Goal: Navigation & Orientation: Find specific page/section

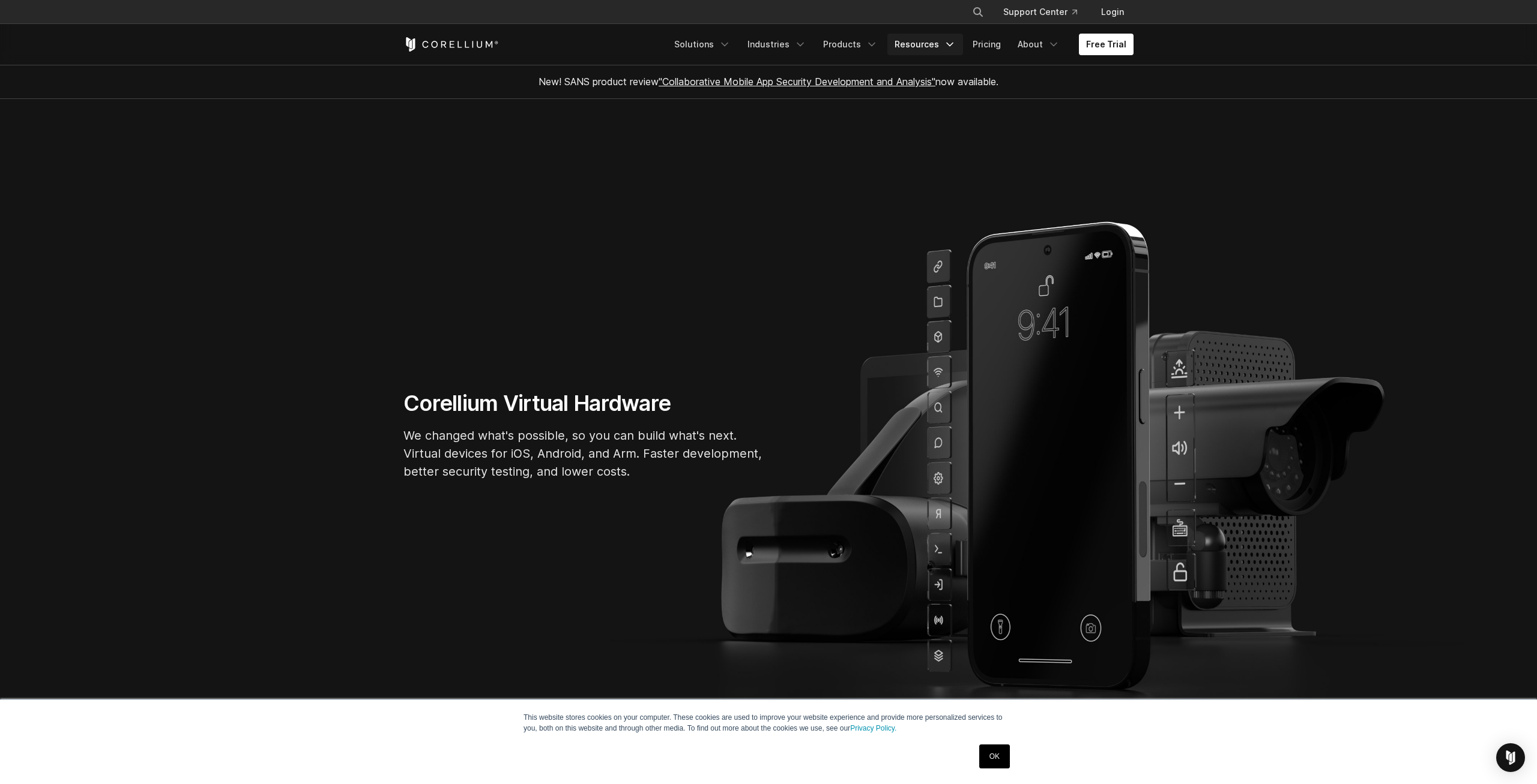
click at [950, 48] on icon "Navigation Menu" at bounding box center [949, 44] width 12 height 12
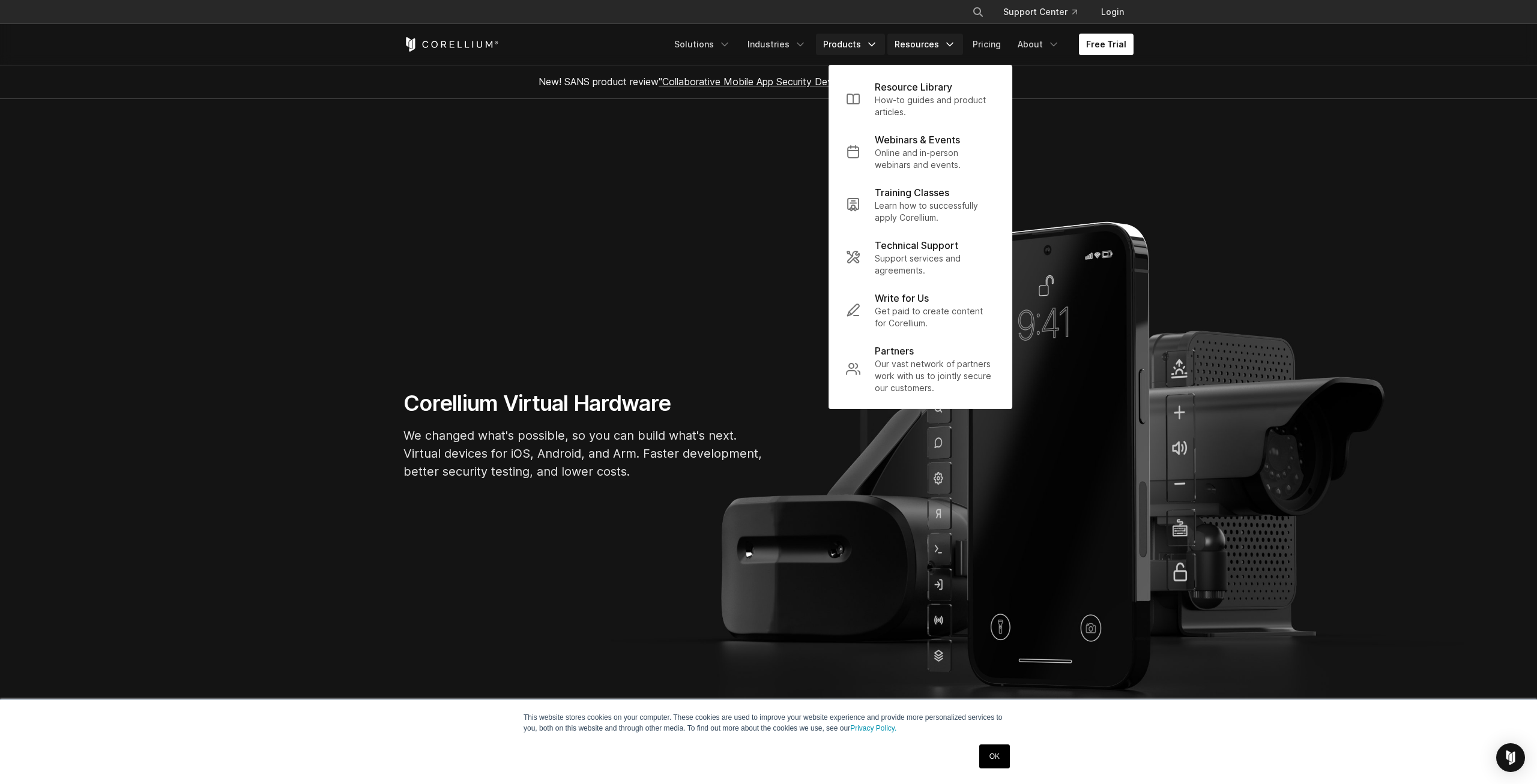
click at [851, 44] on link "Products" at bounding box center [850, 44] width 69 height 22
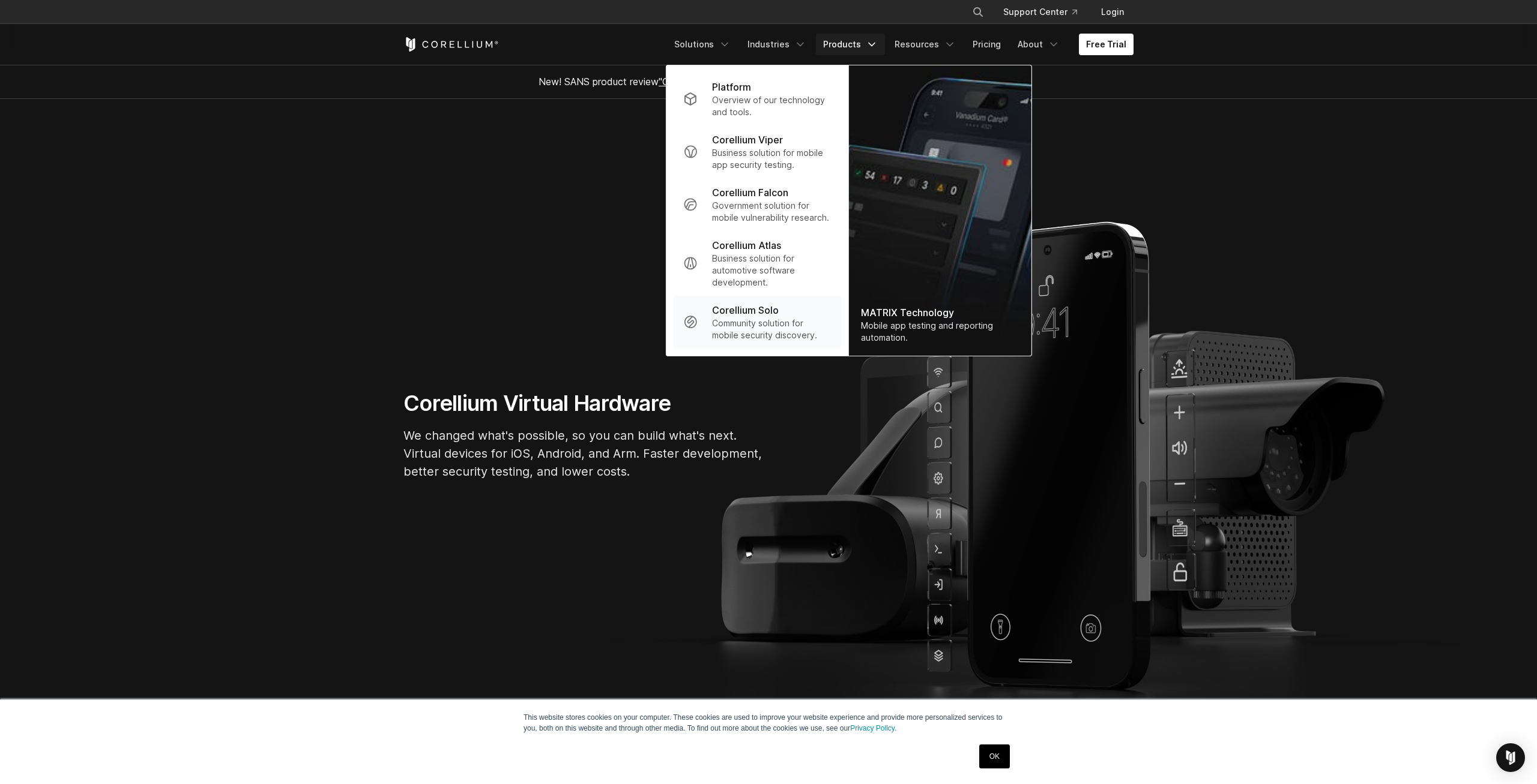
click at [737, 329] on p "Community solution for mobile security discovery." at bounding box center [771, 329] width 119 height 24
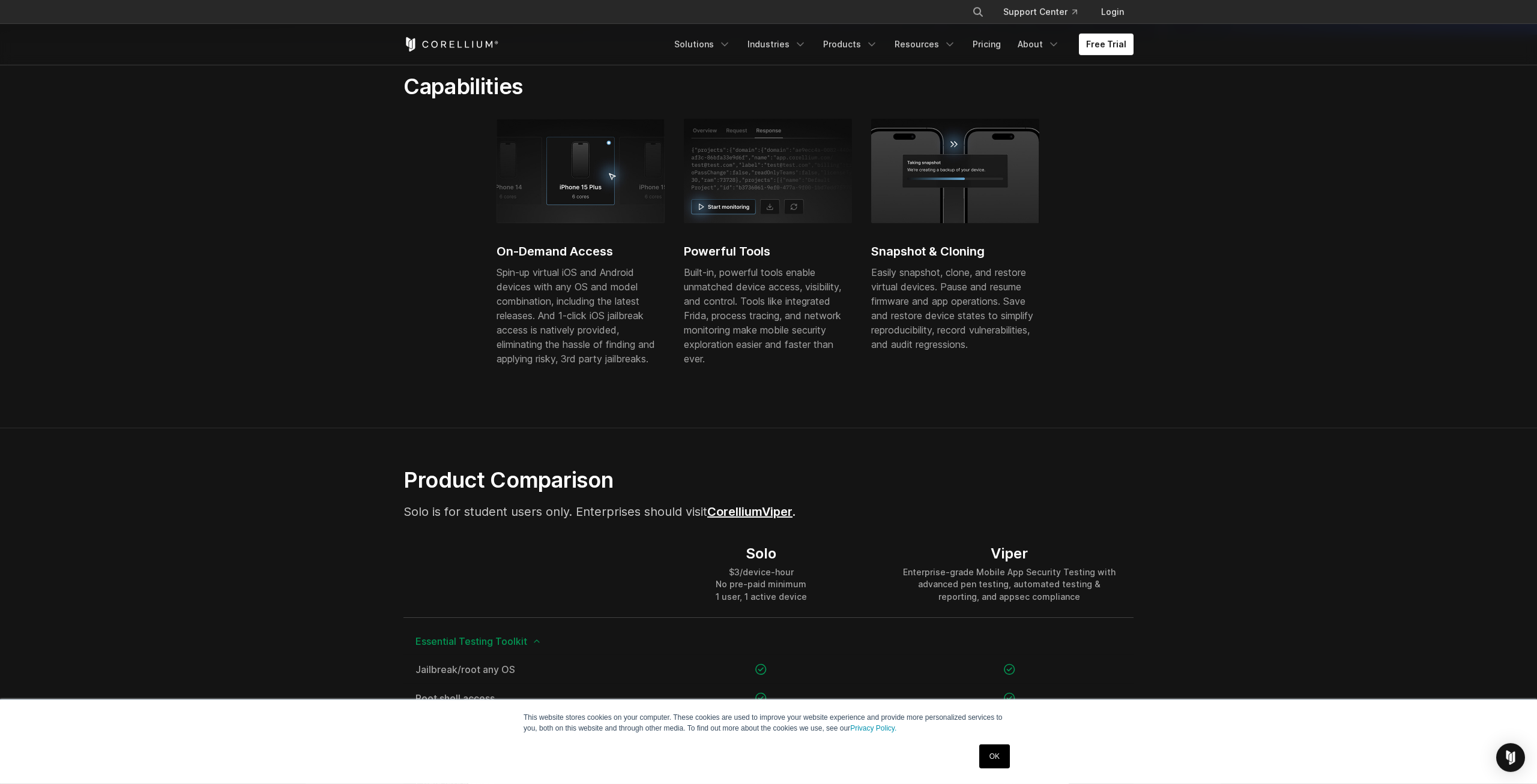
scroll to position [184, 0]
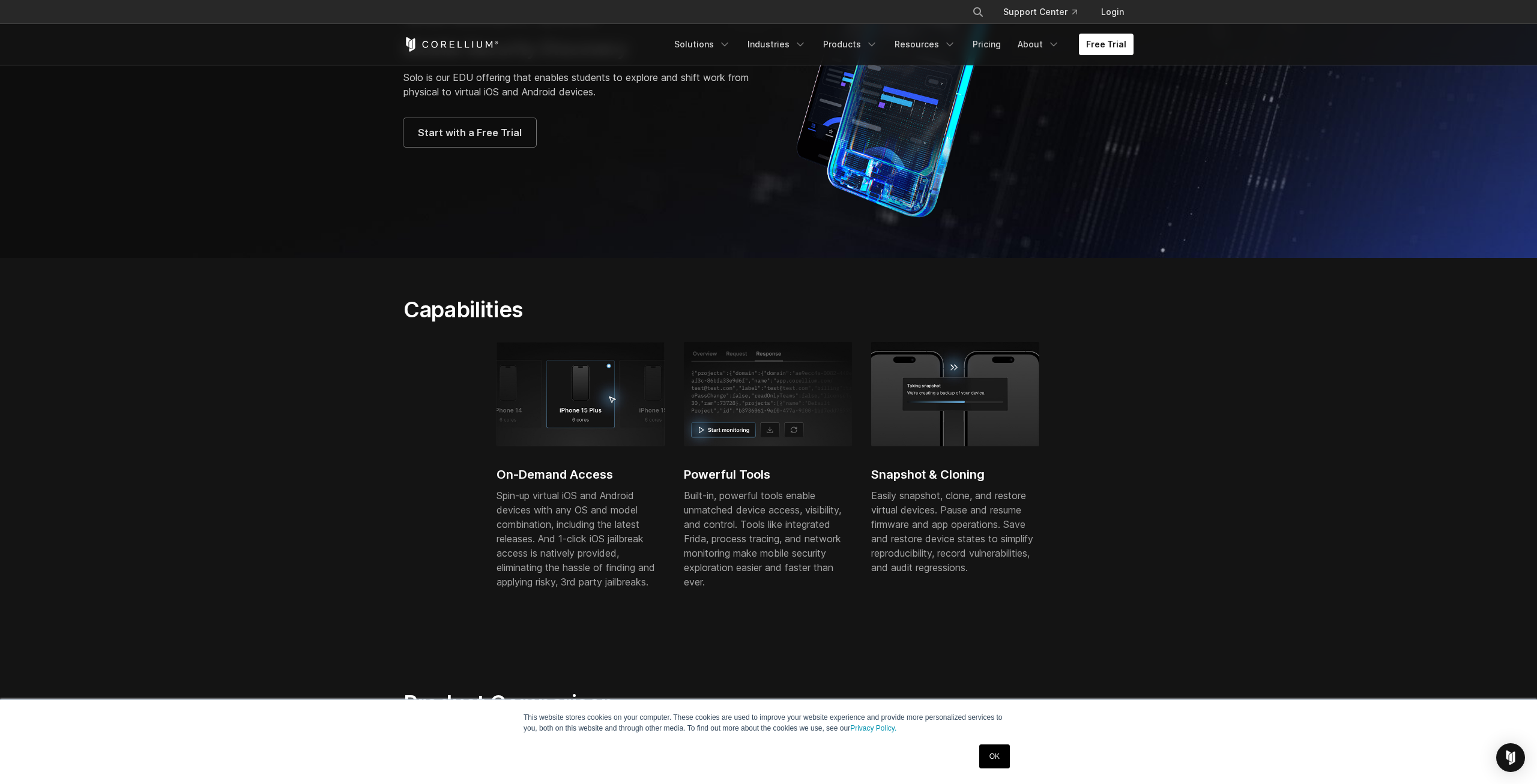
click at [444, 47] on icon "Corellium Home" at bounding box center [451, 44] width 96 height 14
